Goal: Navigation & Orientation: Find specific page/section

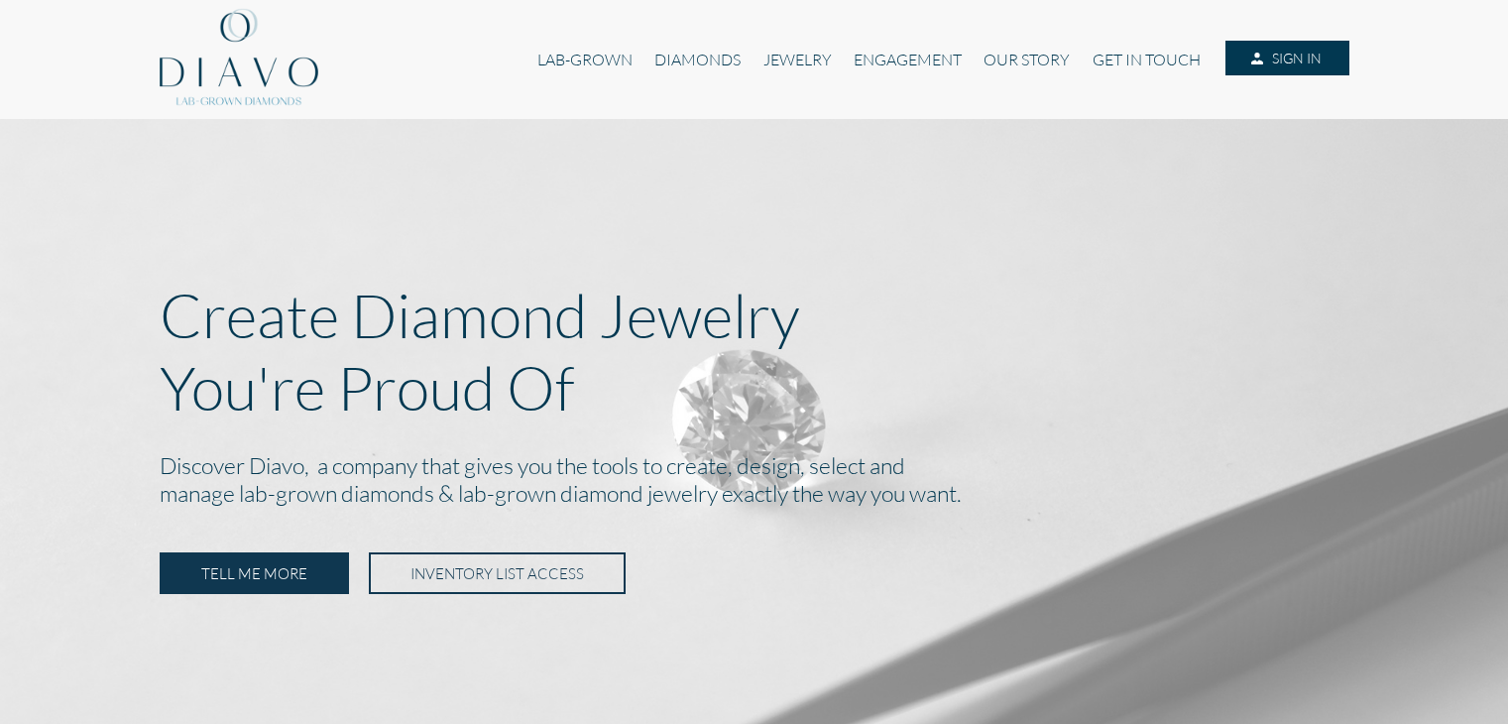
click at [983, 417] on img at bounding box center [754, 395] width 1508 height 836
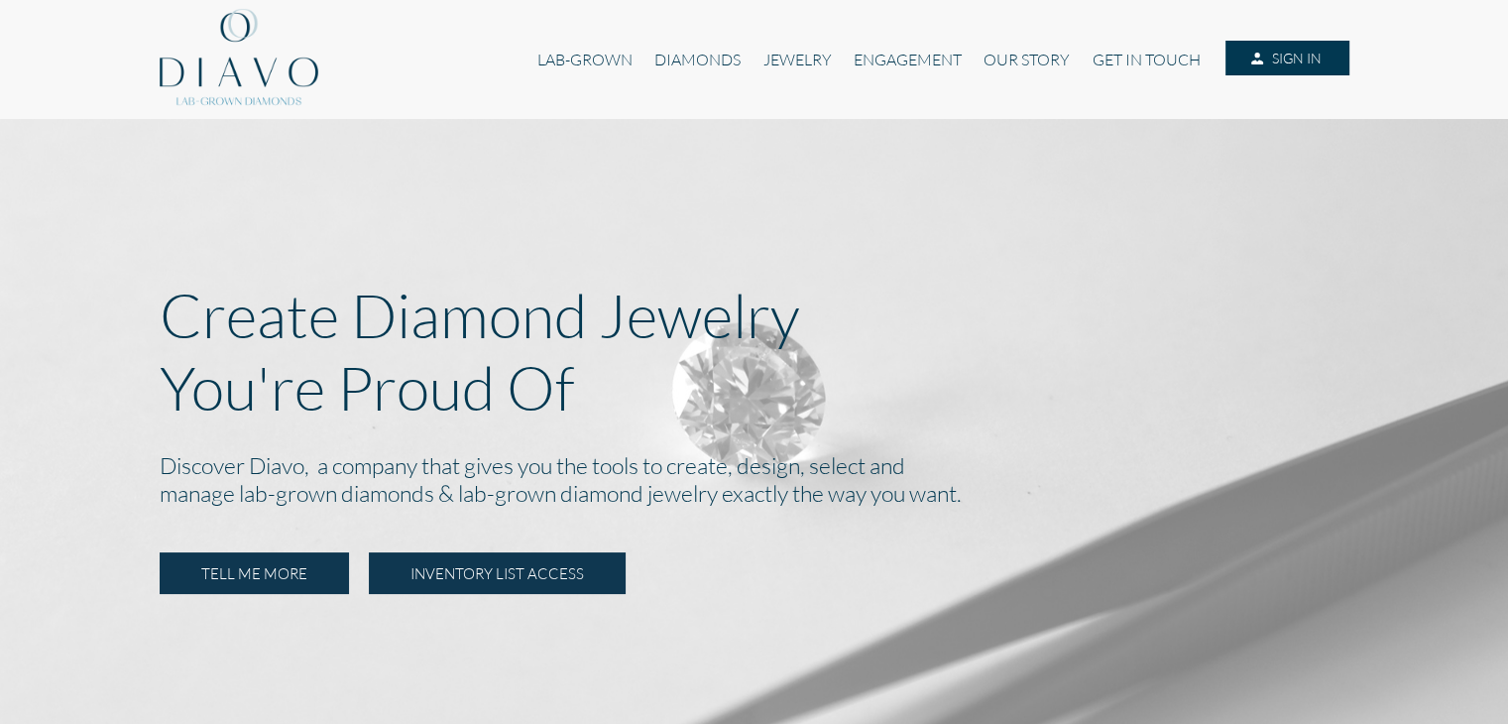
click at [479, 573] on link "INVENTORY LIST ACCESS" at bounding box center [497, 573] width 257 height 42
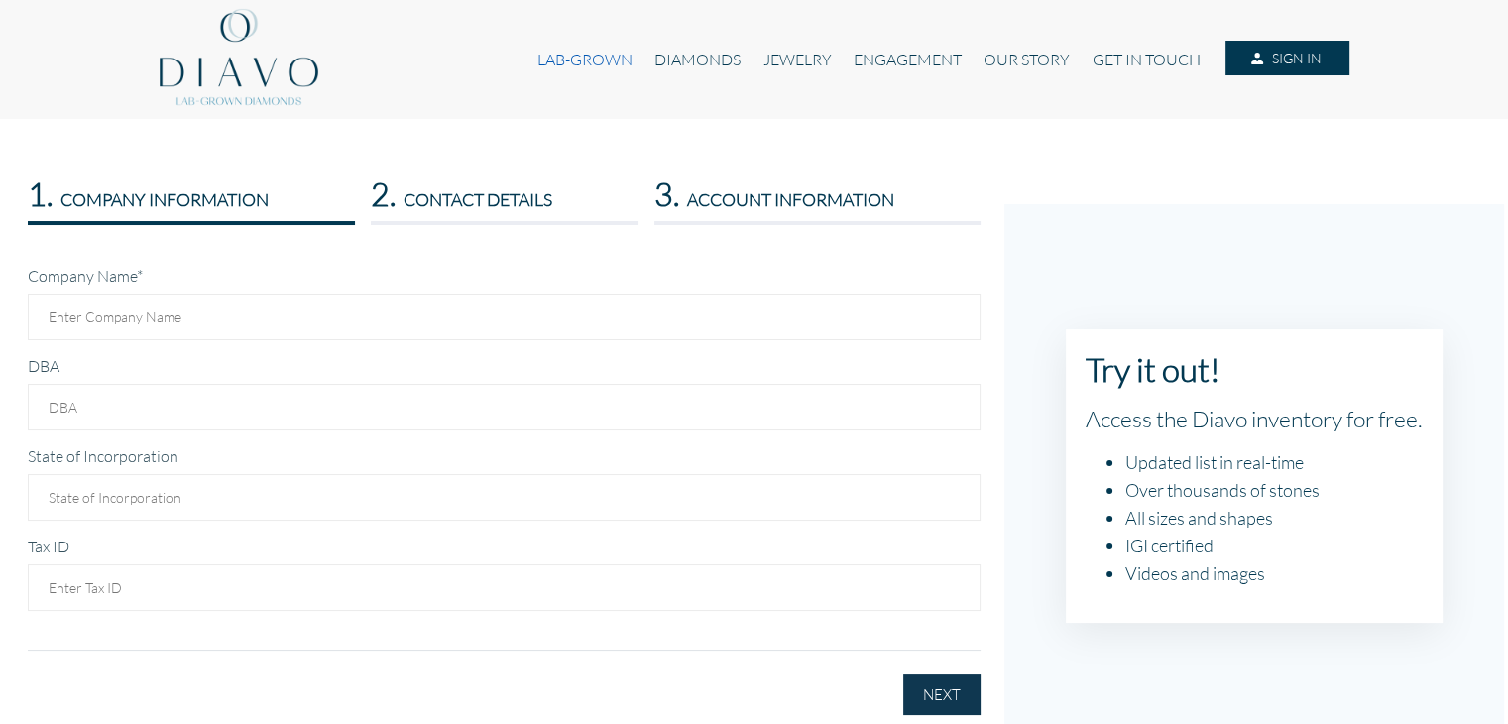
click at [586, 60] on link "LAB-GROWN" at bounding box center [584, 60] width 117 height 38
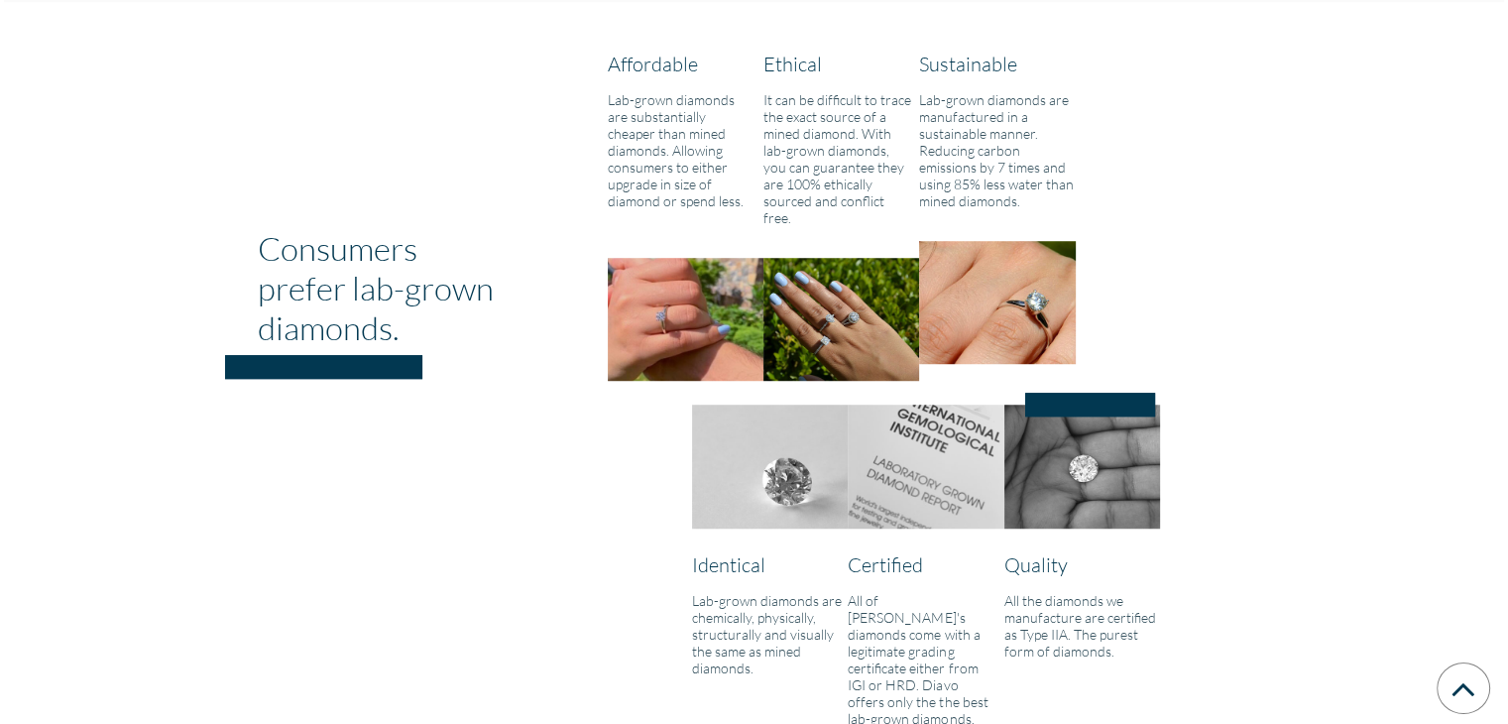
scroll to position [1373, 0]
